Goal: Information Seeking & Learning: Learn about a topic

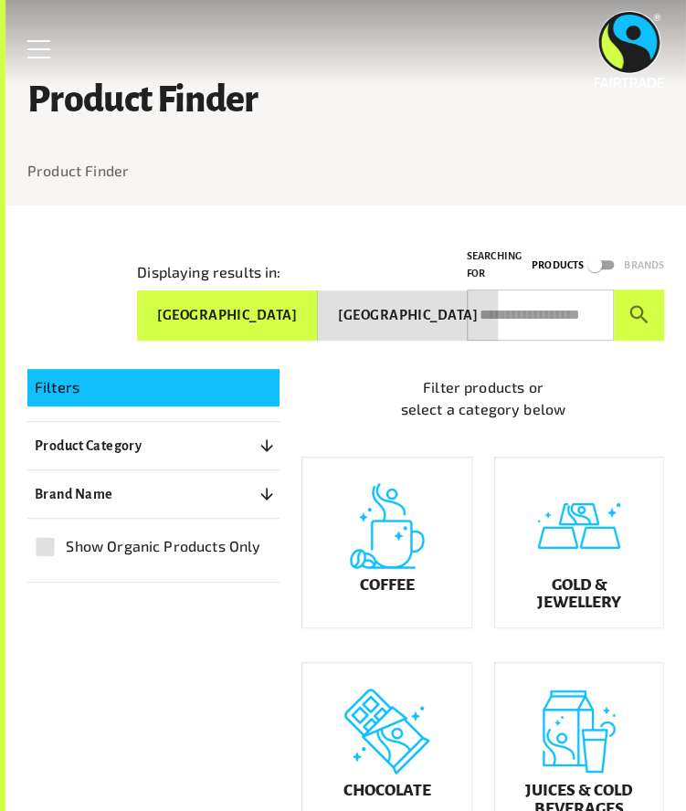
click at [517, 325] on input "text" at bounding box center [540, 314] width 147 height 51
type input "**********"
click at [614, 289] on button "submit" at bounding box center [639, 314] width 50 height 51
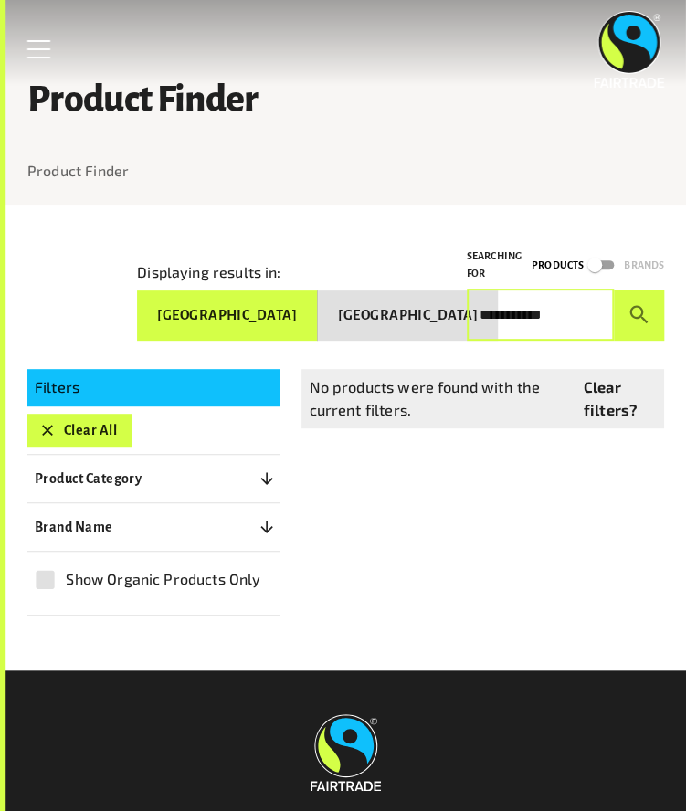
click at [614, 289] on button "submit" at bounding box center [639, 314] width 50 height 51
click at [522, 301] on input "**********" at bounding box center [540, 314] width 147 height 51
click at [614, 289] on button "submit" at bounding box center [639, 314] width 50 height 51
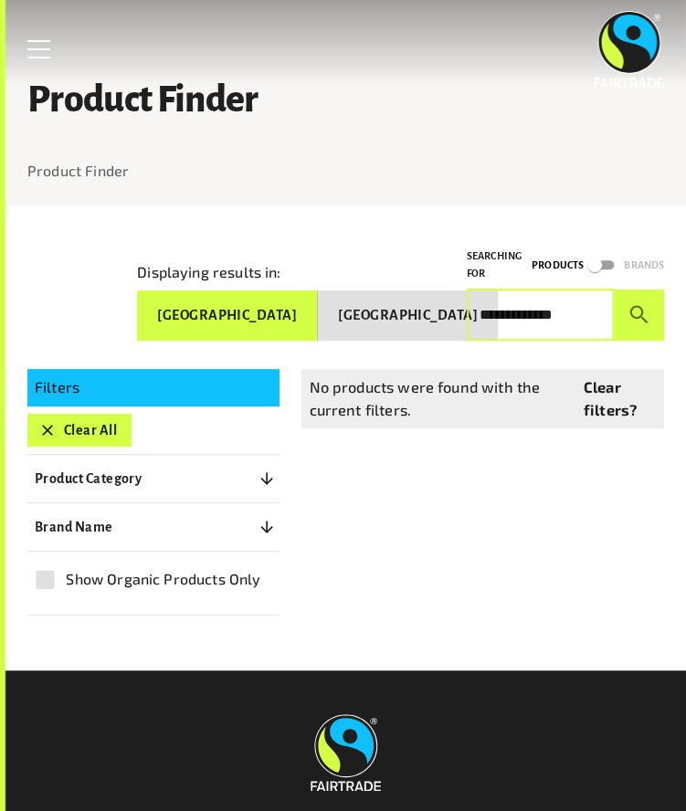
click at [498, 332] on input "**********" at bounding box center [540, 314] width 147 height 51
type input "**********"
click at [614, 289] on button "submit" at bounding box center [639, 314] width 50 height 51
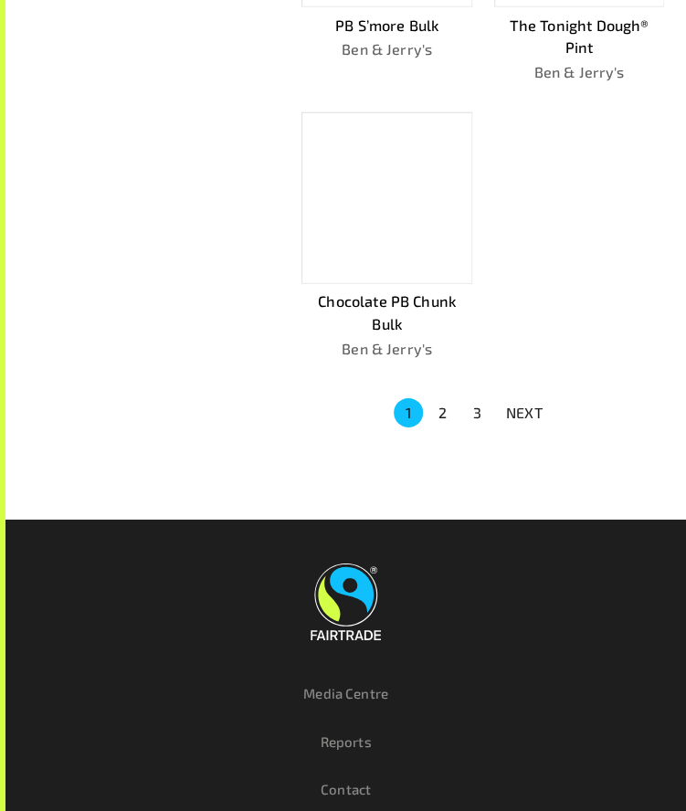
scroll to position [1430, 0]
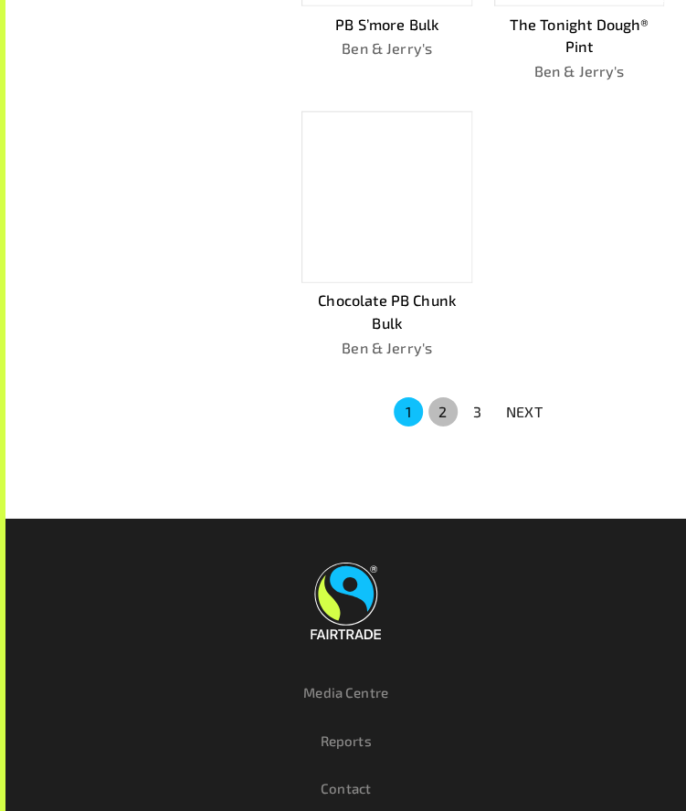
click at [437, 397] on button "2" at bounding box center [442, 411] width 29 height 29
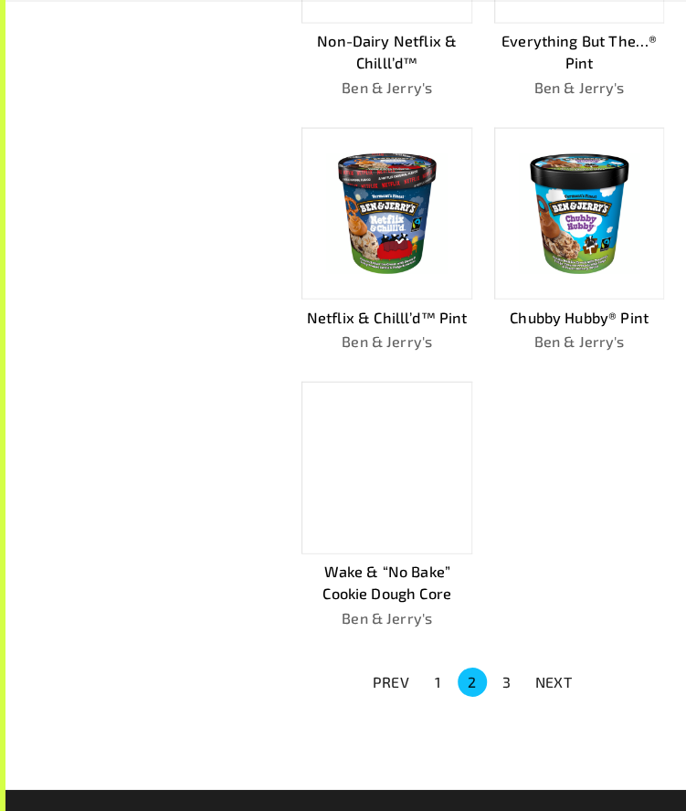
scroll to position [1138, 0]
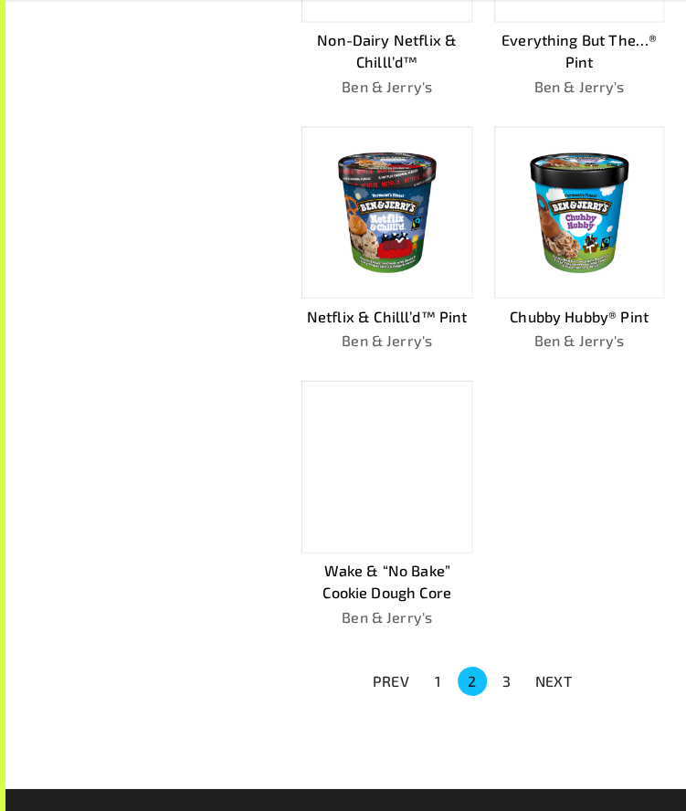
click at [517, 675] on button "3" at bounding box center [506, 681] width 29 height 29
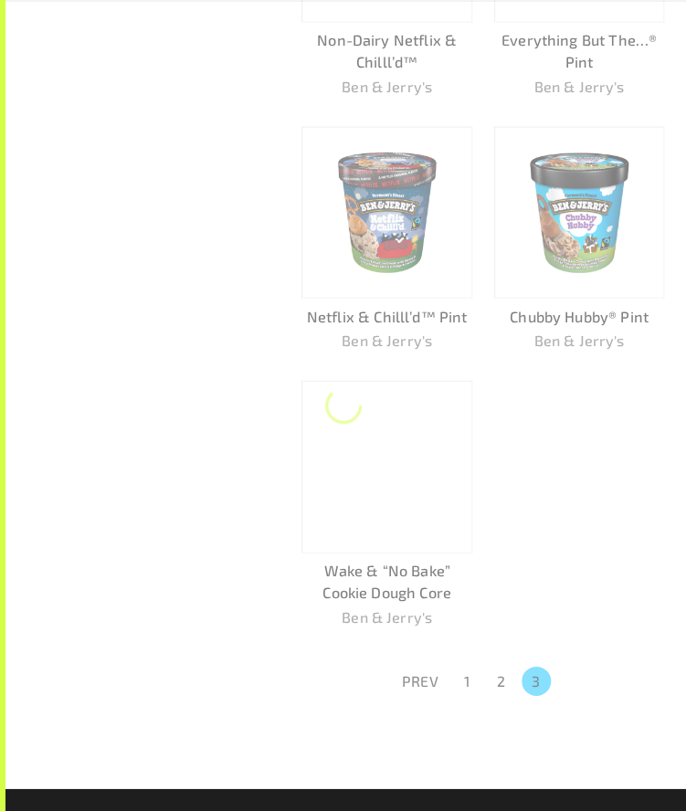
scroll to position [56, 0]
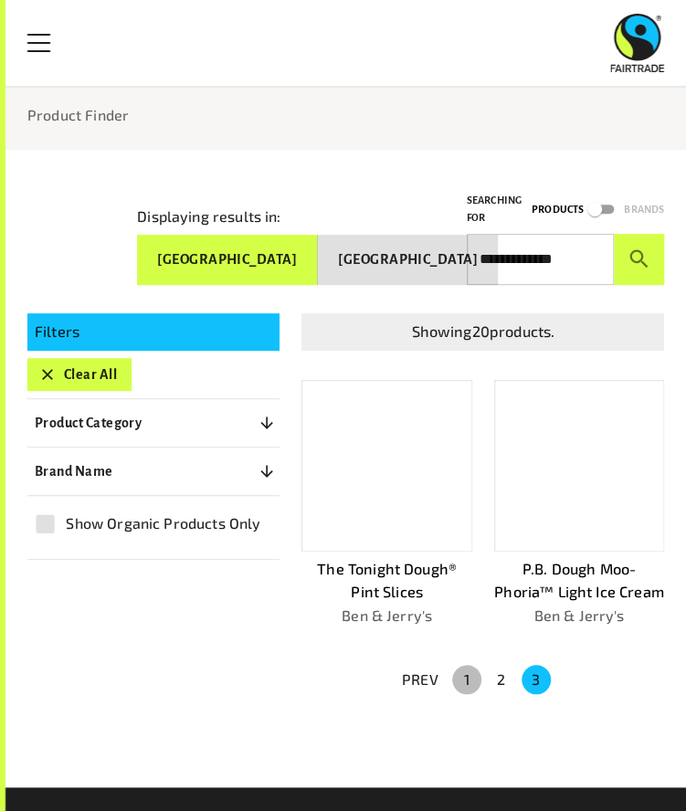
click at [460, 677] on button "1" at bounding box center [466, 679] width 29 height 29
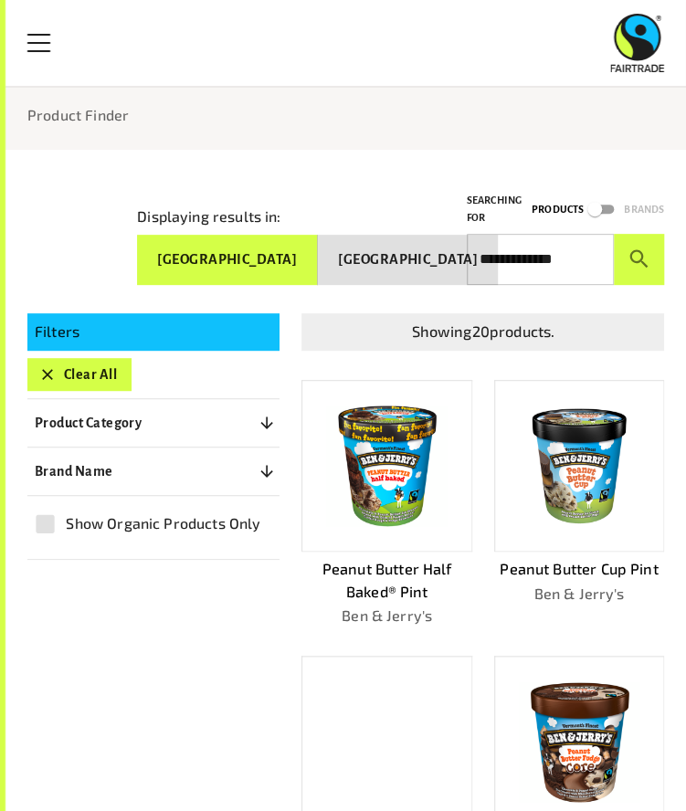
click at [396, 517] on img at bounding box center [387, 466] width 152 height 152
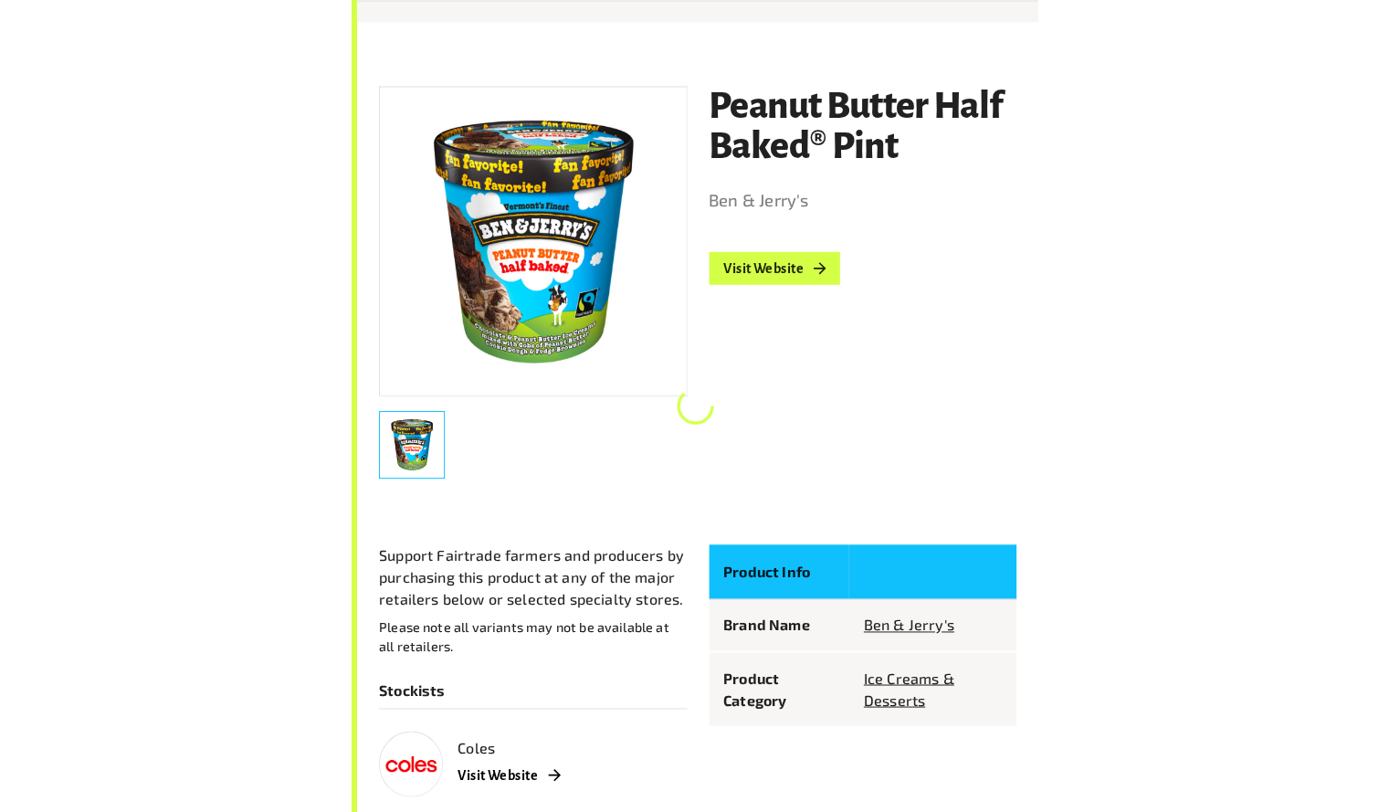
scroll to position [206, 0]
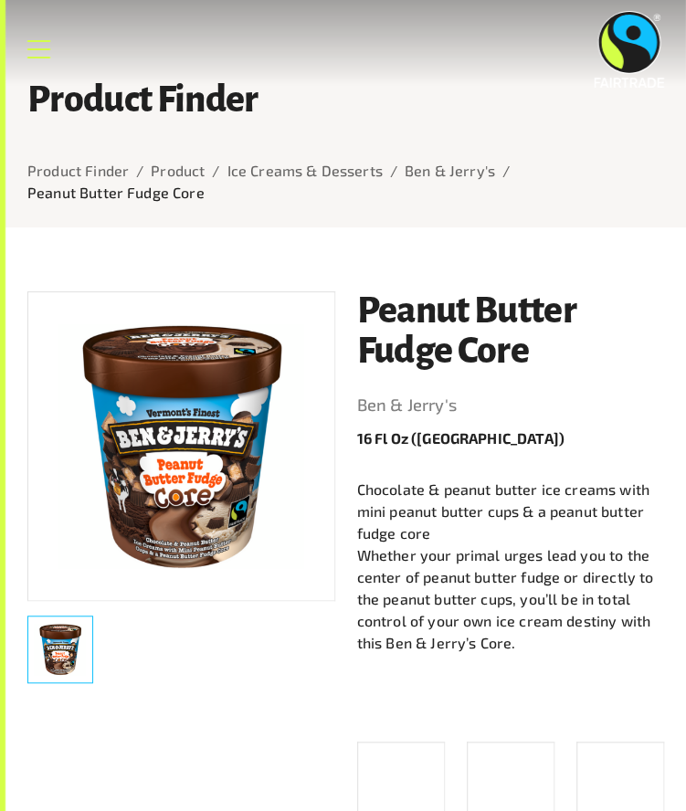
click at [48, 55] on link "Menu" at bounding box center [39, 49] width 46 height 46
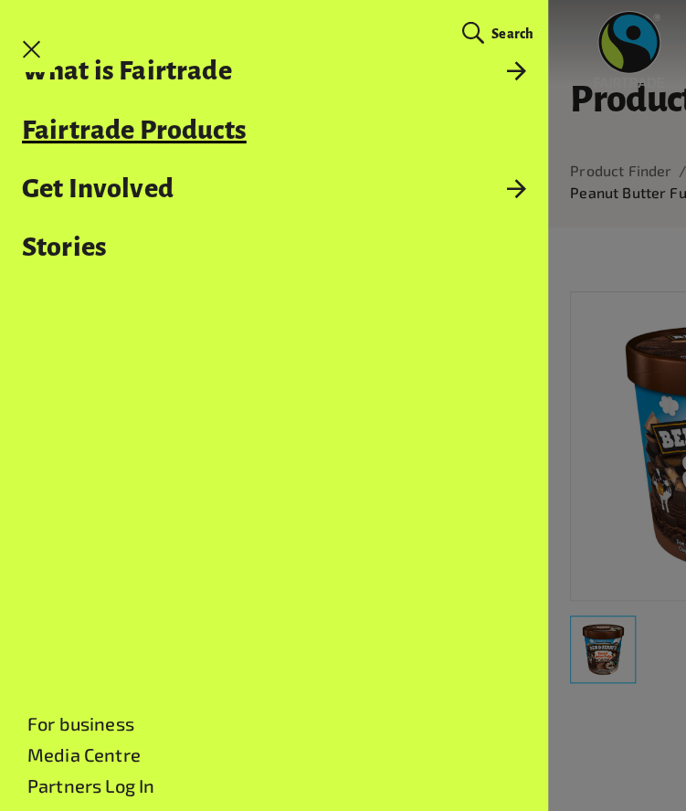
click at [163, 134] on link "Fairtrade Products" at bounding box center [274, 129] width 548 height 29
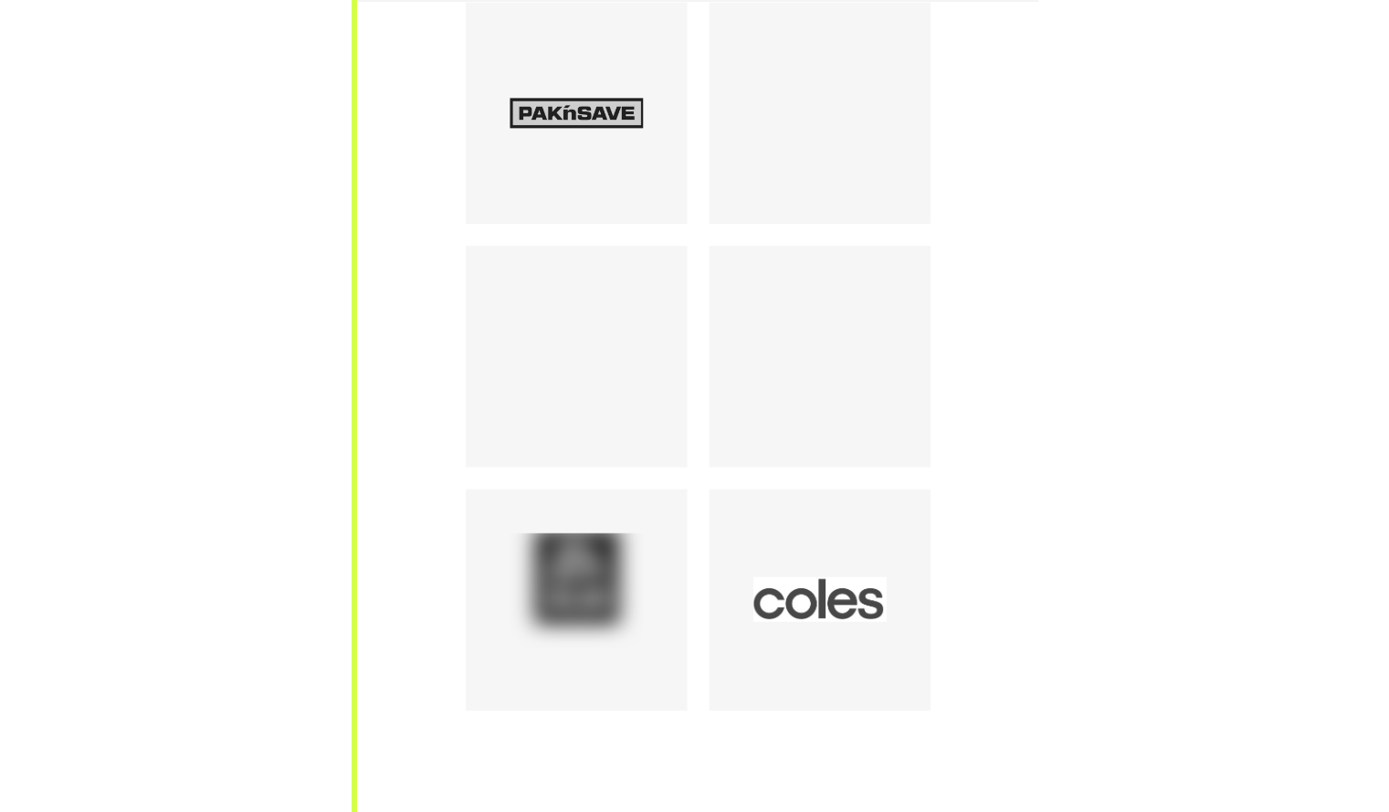
scroll to position [2793, 0]
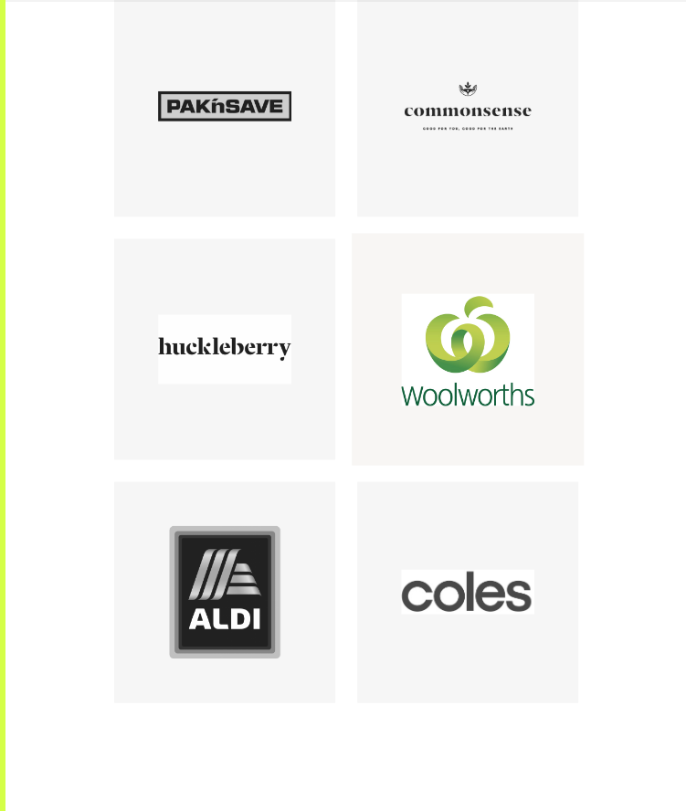
click at [497, 336] on div at bounding box center [467, 348] width 133 height 133
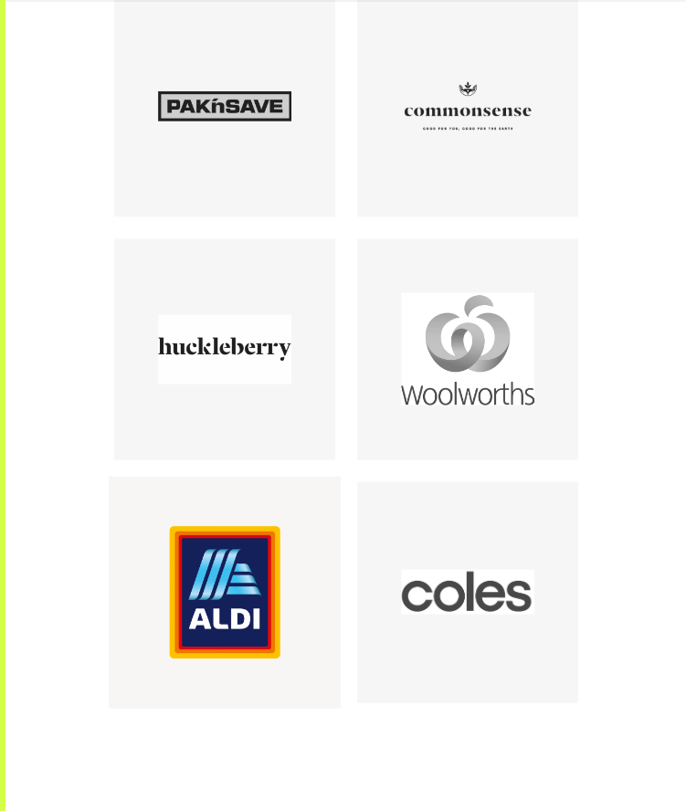
click at [215, 535] on div at bounding box center [224, 591] width 133 height 133
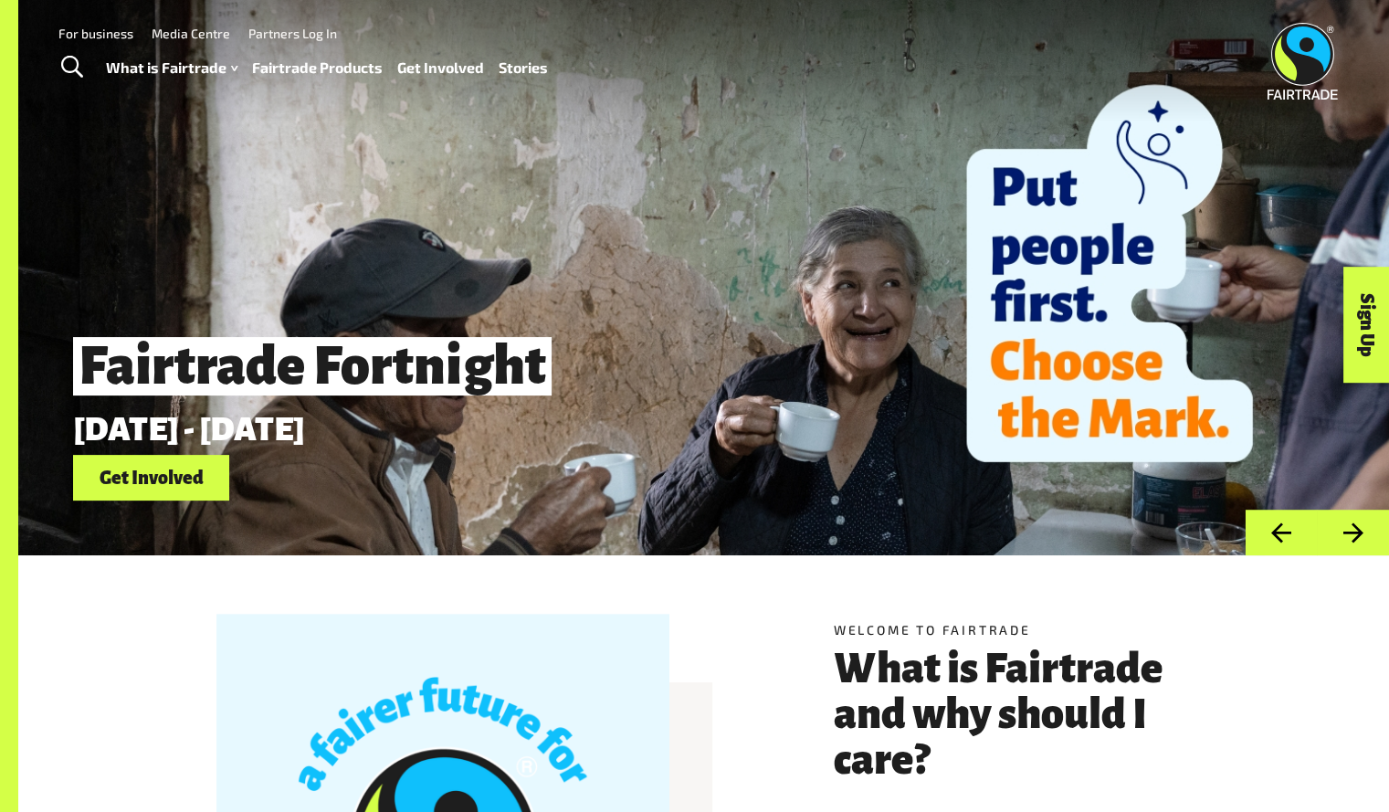
click at [81, 68] on span "Toggle Search" at bounding box center [72, 68] width 22 height 24
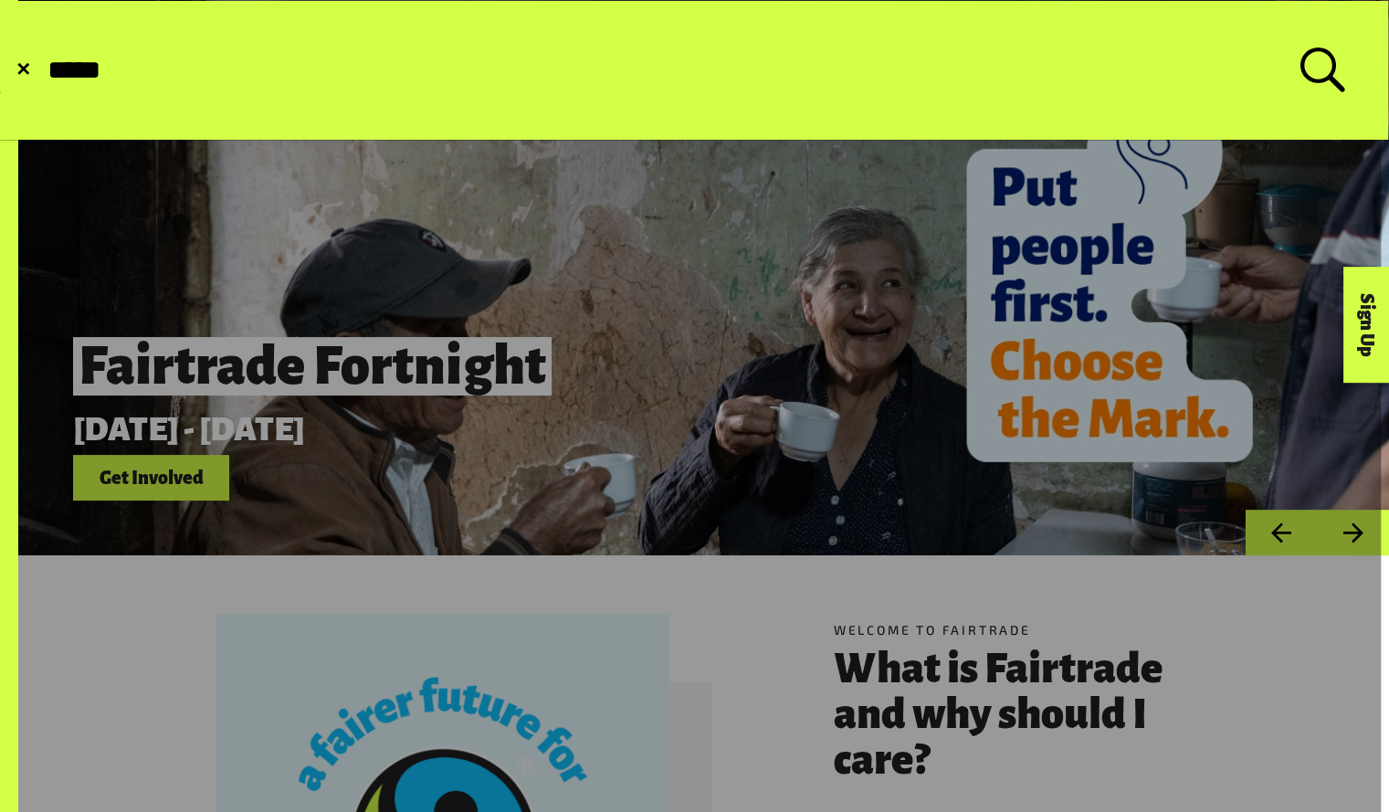
type input "*****"
click at [45, 70] on button "Submit Search" at bounding box center [45, 70] width 1 height 1
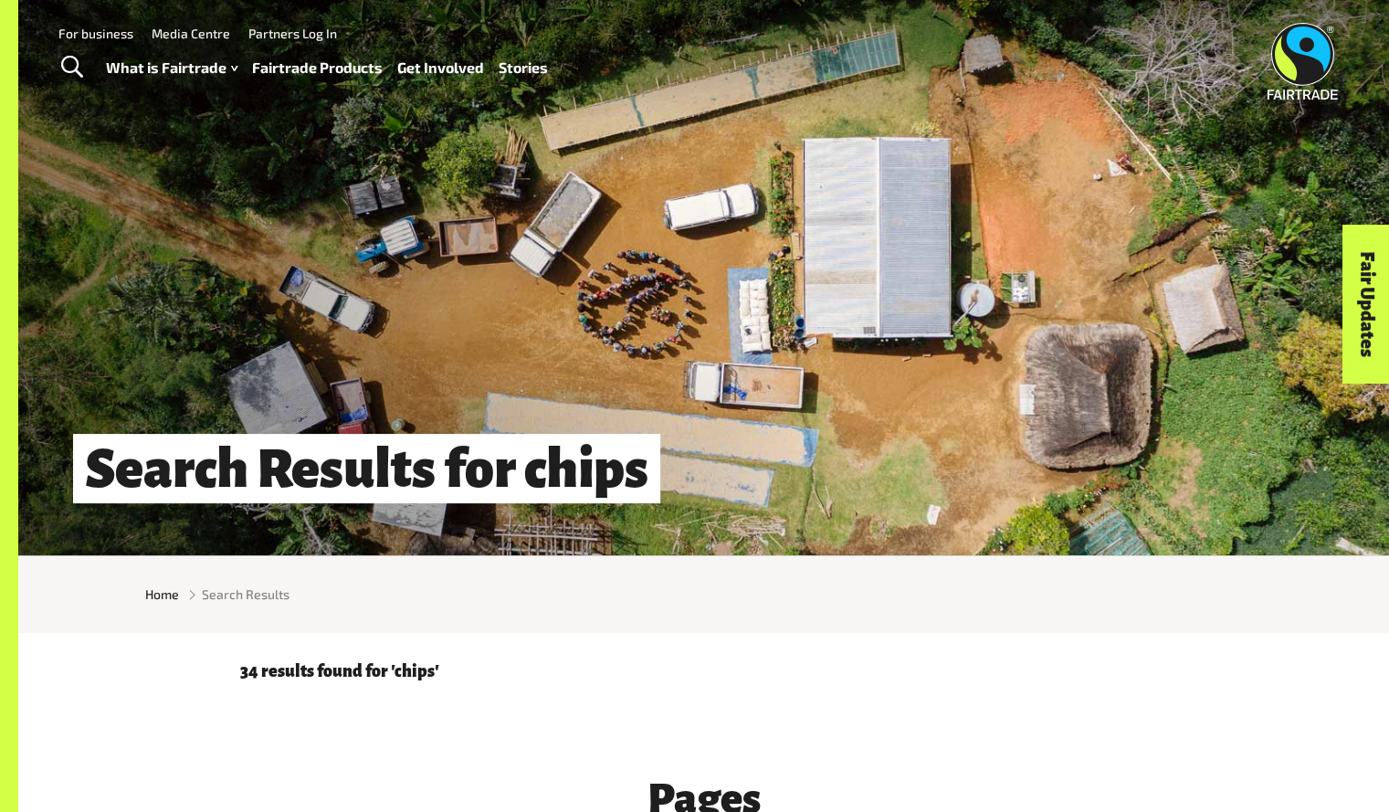
click at [349, 70] on link "Fairtrade Products" at bounding box center [317, 68] width 131 height 26
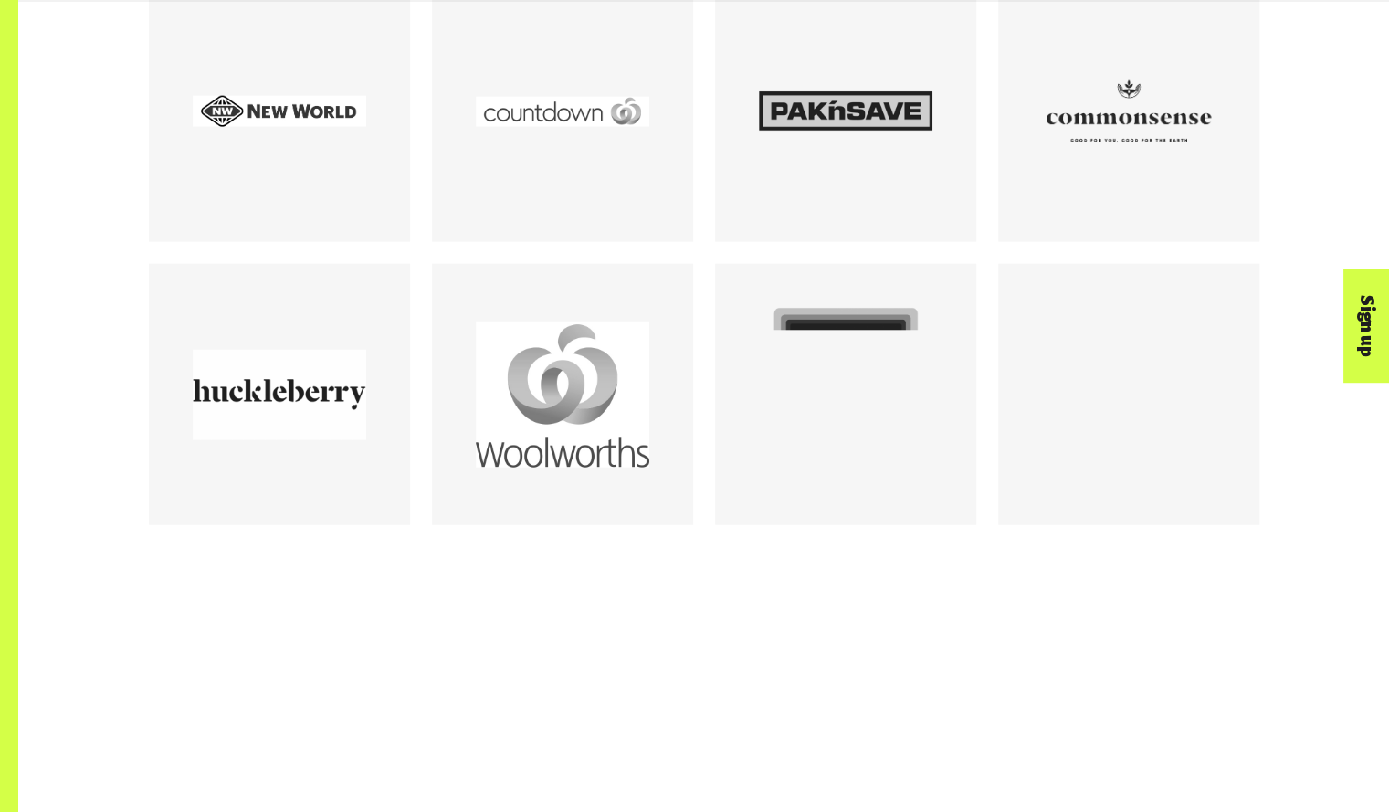
scroll to position [2472, 0]
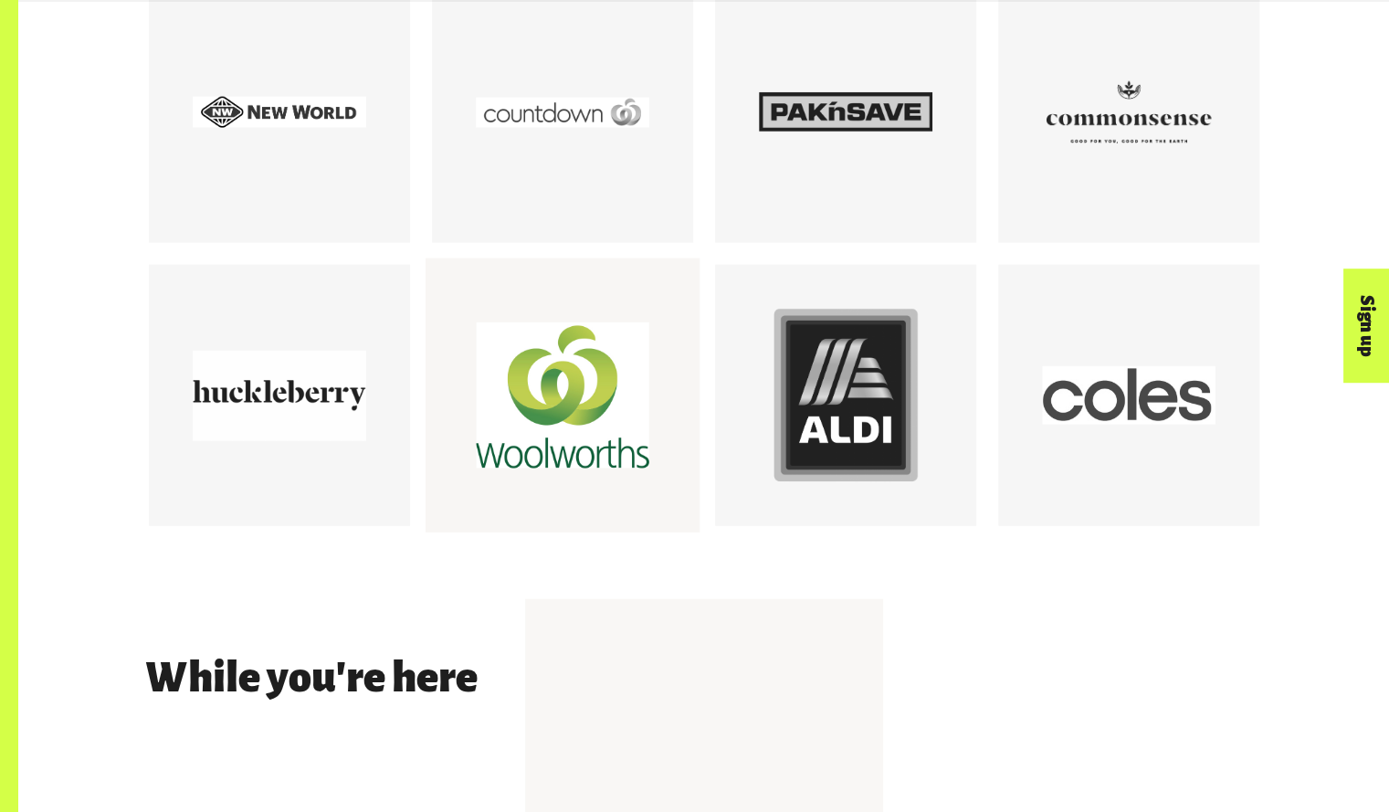
click at [546, 384] on div at bounding box center [563, 397] width 174 height 174
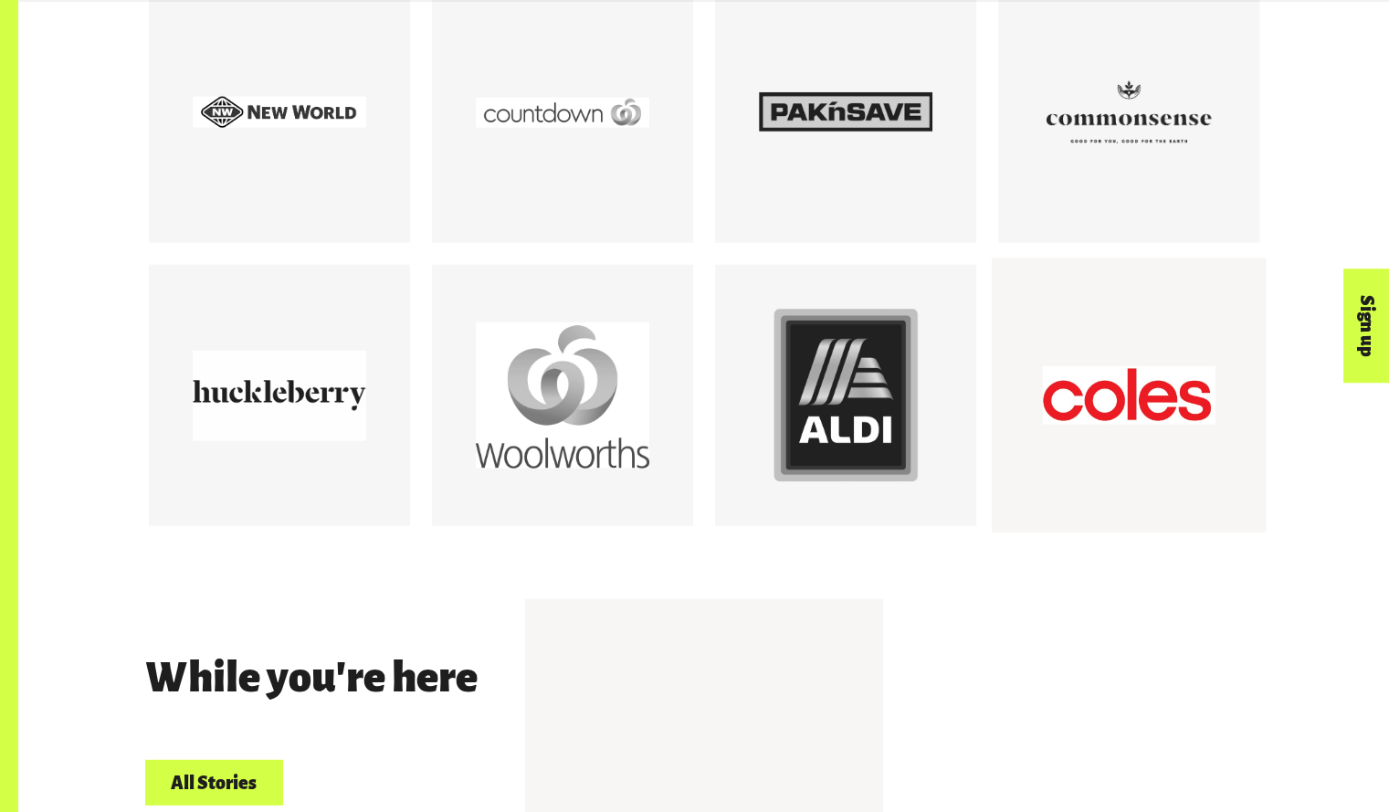
click at [1080, 430] on div at bounding box center [1129, 397] width 174 height 174
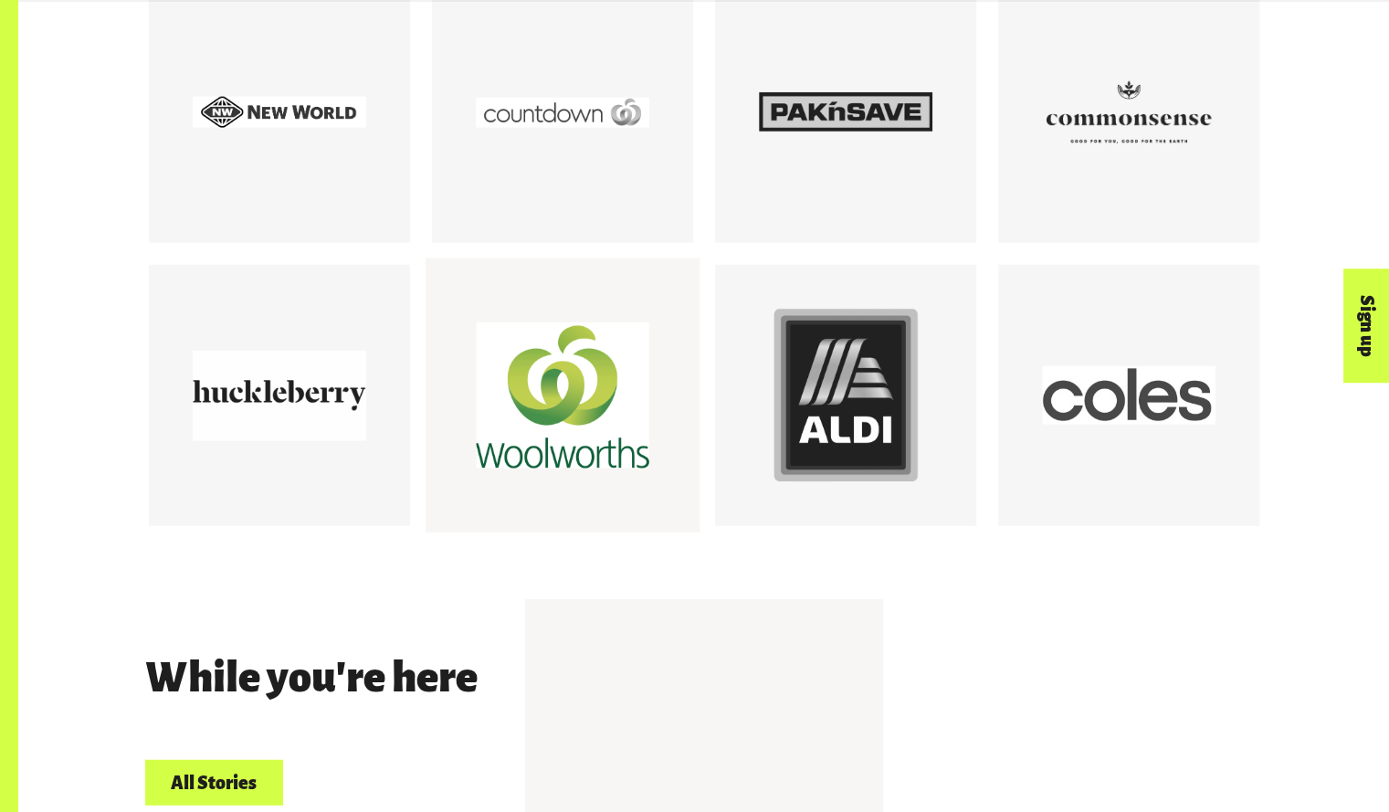
scroll to position [3003, 0]
